Goal: Task Accomplishment & Management: Complete application form

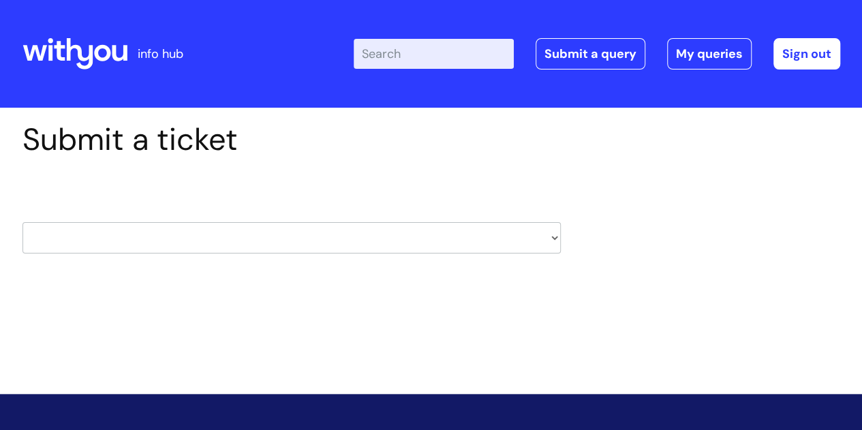
click at [552, 239] on select "HR / People IT and Support Clinical Drug Alerts Finance Accounts Data Support T…" at bounding box center [291, 237] width 539 height 31
select select "it_and_support"
click at [22, 222] on select "HR / People IT and Support Clinical Drug Alerts Finance Accounts Data Support T…" at bounding box center [291, 237] width 539 height 31
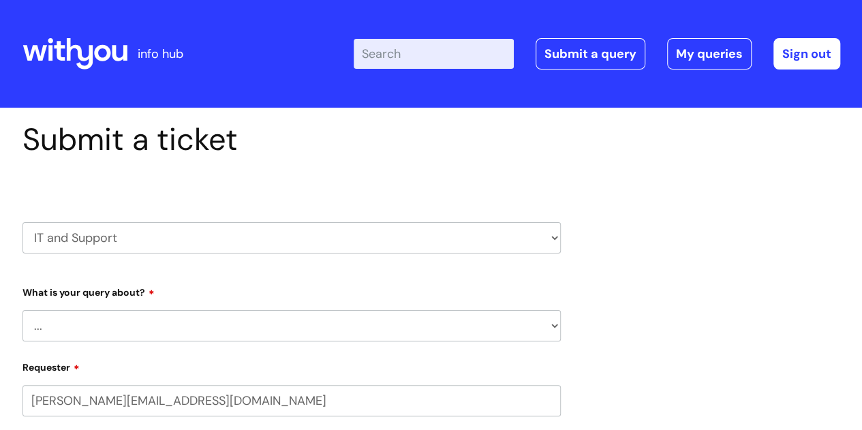
click at [108, 317] on select "... Mobile Phone Reset & MFA Accounts, Starters and Leavers IT Hardware issue I…" at bounding box center [291, 325] width 539 height 31
select select "Something Else"
click at [22, 310] on select "... Mobile Phone Reset & MFA Accounts, Starters and Leavers IT Hardware issue I…" at bounding box center [291, 325] width 539 height 31
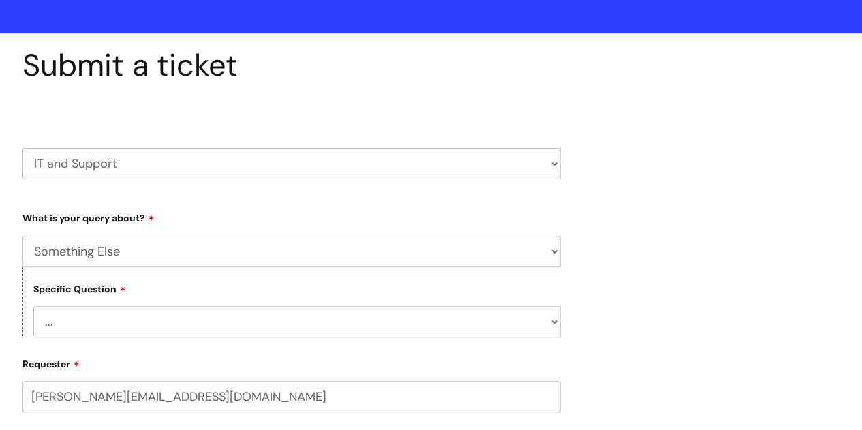
scroll to position [205, 0]
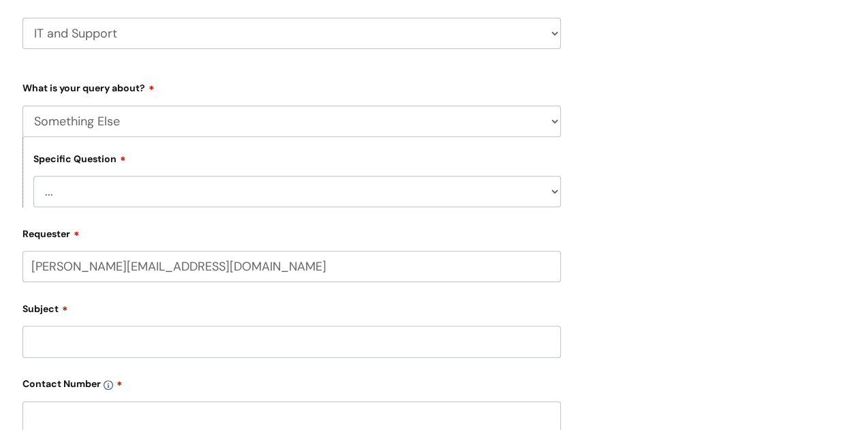
click at [136, 195] on select "... My problem is not listed" at bounding box center [297, 191] width 528 height 31
click at [551, 190] on select "... My problem is not listed" at bounding box center [297, 191] width 528 height 31
select select "My problem is not listed"
click at [33, 177] on select "... My problem is not listed" at bounding box center [297, 191] width 528 height 31
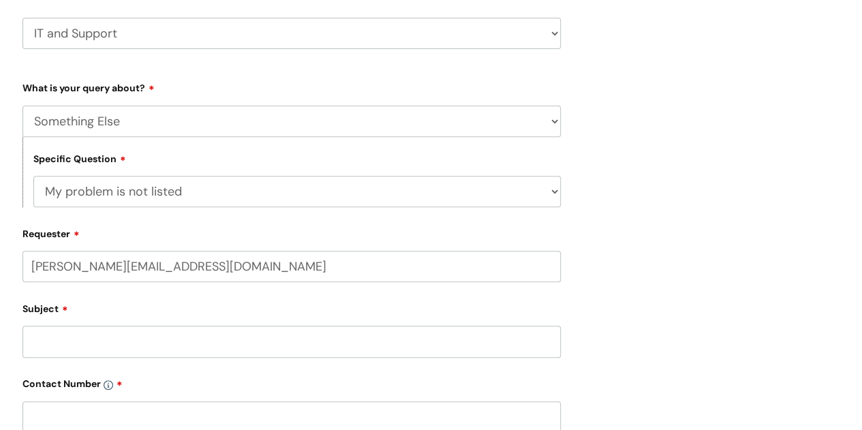
click at [111, 347] on input "Subject" at bounding box center [291, 341] width 539 height 31
paste input "Hi, I'm repeatedly trying to close my sickness absence on i-Trent but can't - a…"
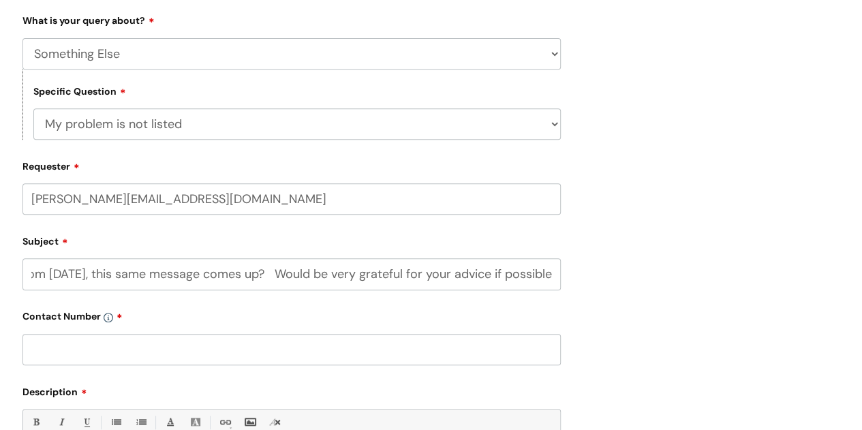
scroll to position [409, 0]
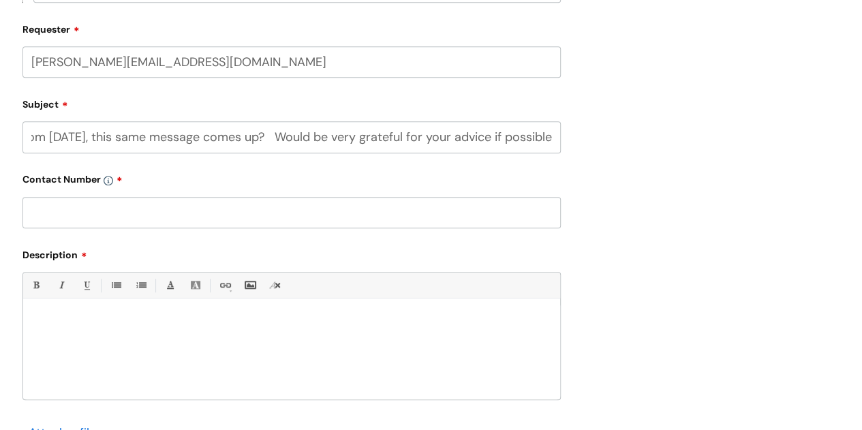
type input "Hi, I'm repeatedly trying to close my sickness absence on i-Trent but can't - a…"
click at [95, 217] on input "text" at bounding box center [291, 212] width 539 height 31
type input "07725984270"
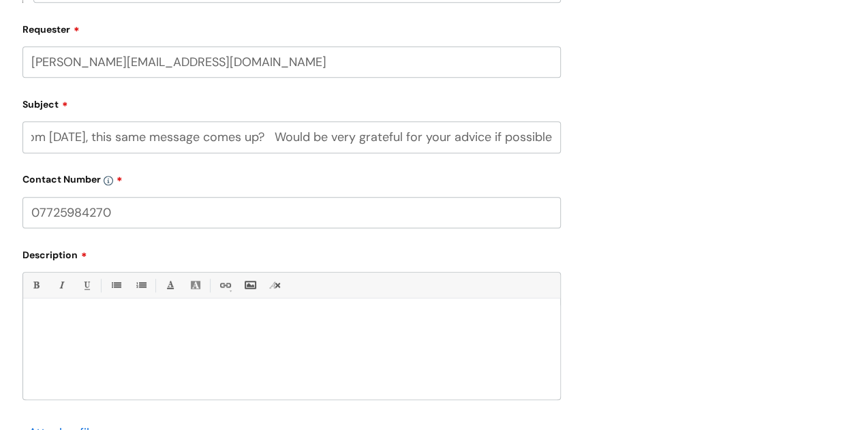
drag, startPoint x: 32, startPoint y: 134, endPoint x: 575, endPoint y: 143, distance: 543.4
click at [576, 142] on div "Submit a ticket HR / People IT and Support Clinical Drug Alerts Finance Account…" at bounding box center [431, 120] width 838 height 817
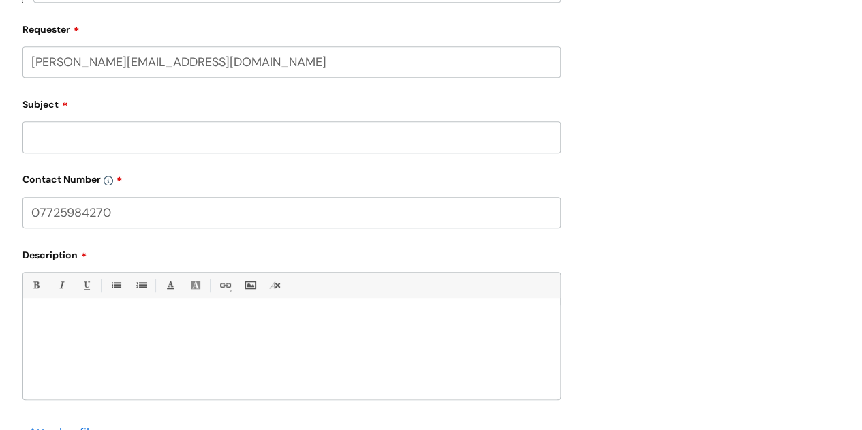
scroll to position [0, 0]
paste div
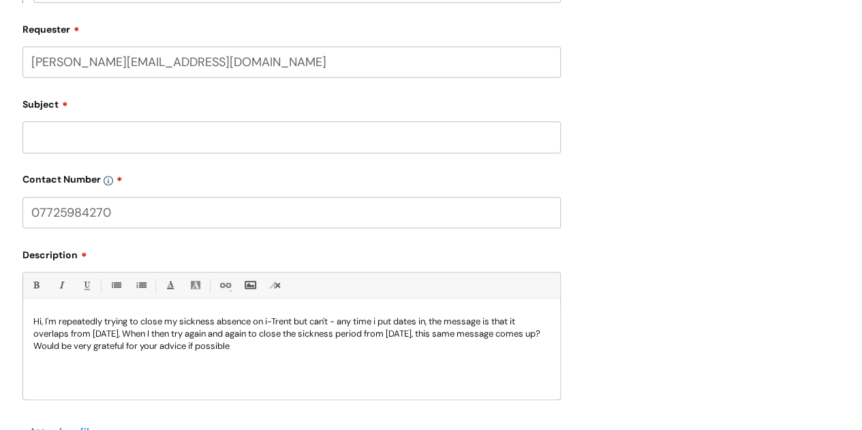
click at [124, 140] on input "Subject" at bounding box center [291, 136] width 539 height 31
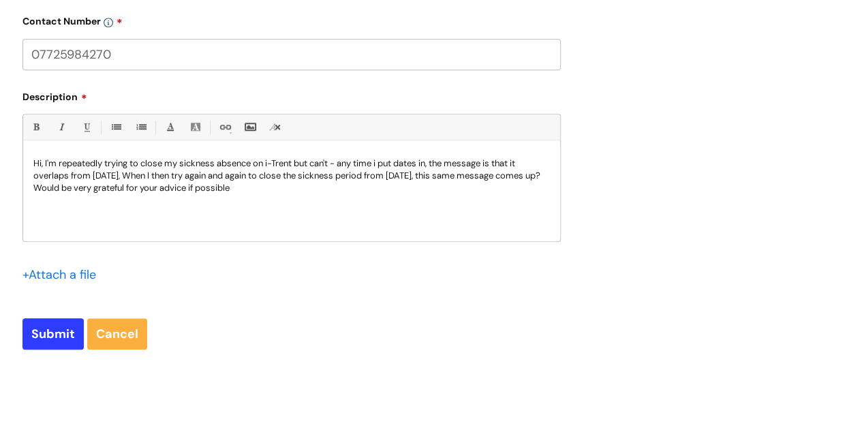
scroll to position [682, 0]
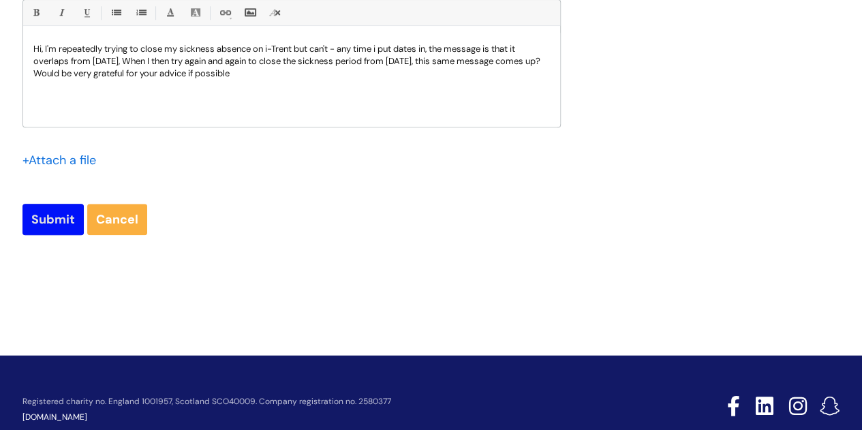
type input "I-trent difficulties"
click at [62, 217] on input "Submit" at bounding box center [52, 219] width 61 height 31
type input "Please Wait..."
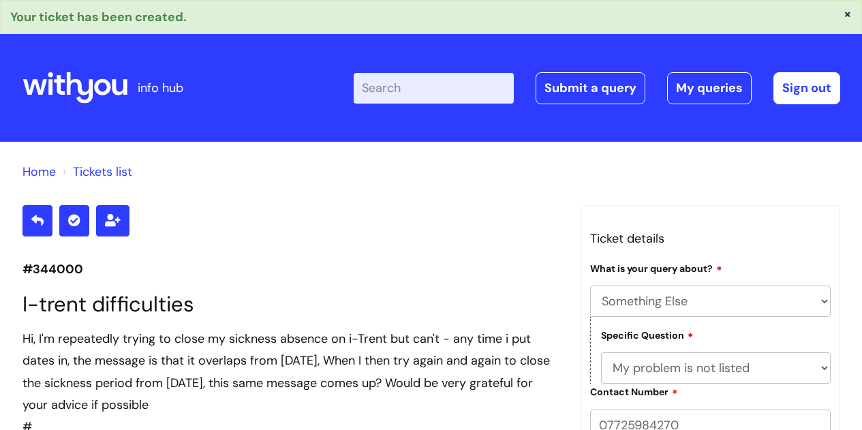
select select "Something Else"
select select "My problem is not listed"
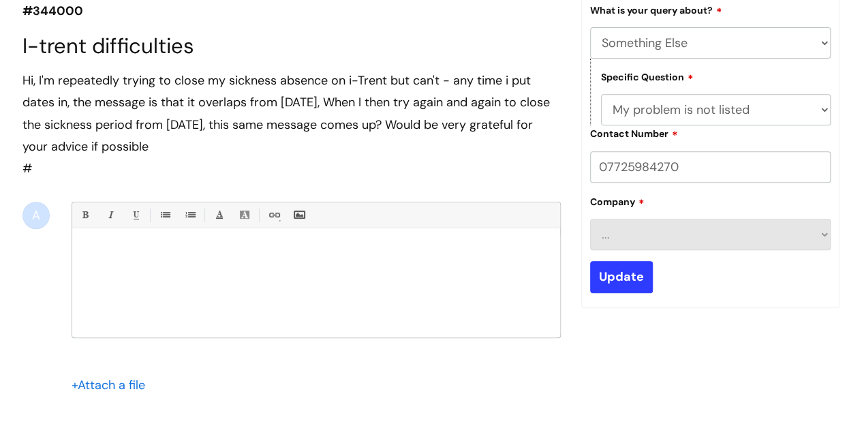
scroll to position [273, 0]
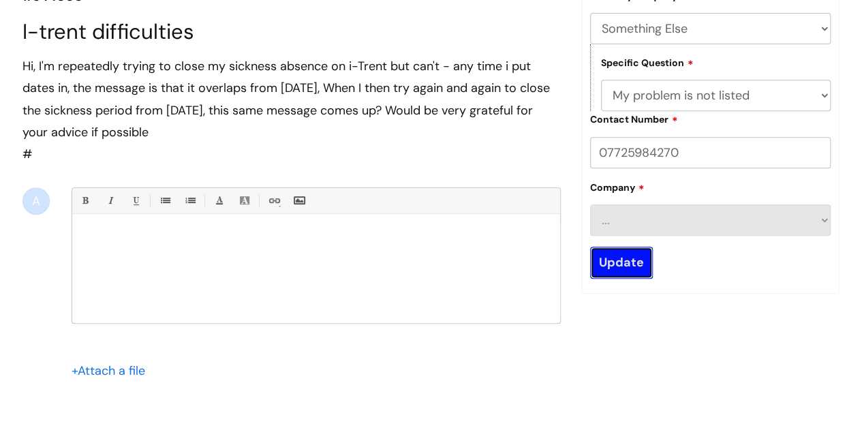
click at [629, 260] on input "Update" at bounding box center [621, 262] width 63 height 31
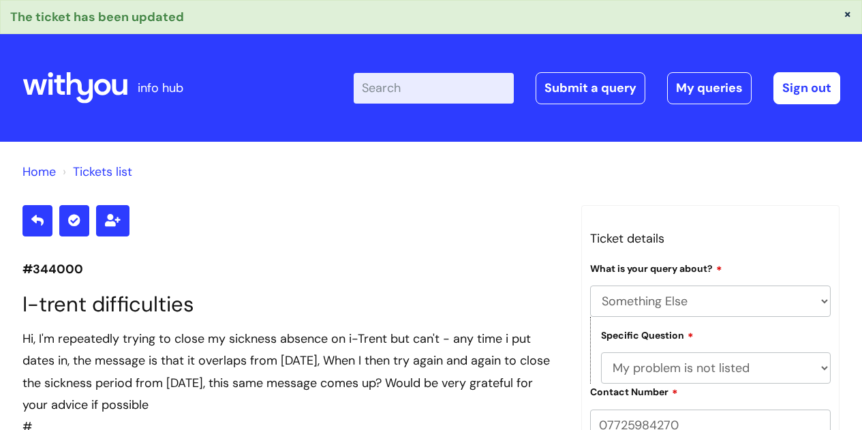
select select "Something Else"
select select "My problem is not listed"
